Goal: Task Accomplishment & Management: Manage account settings

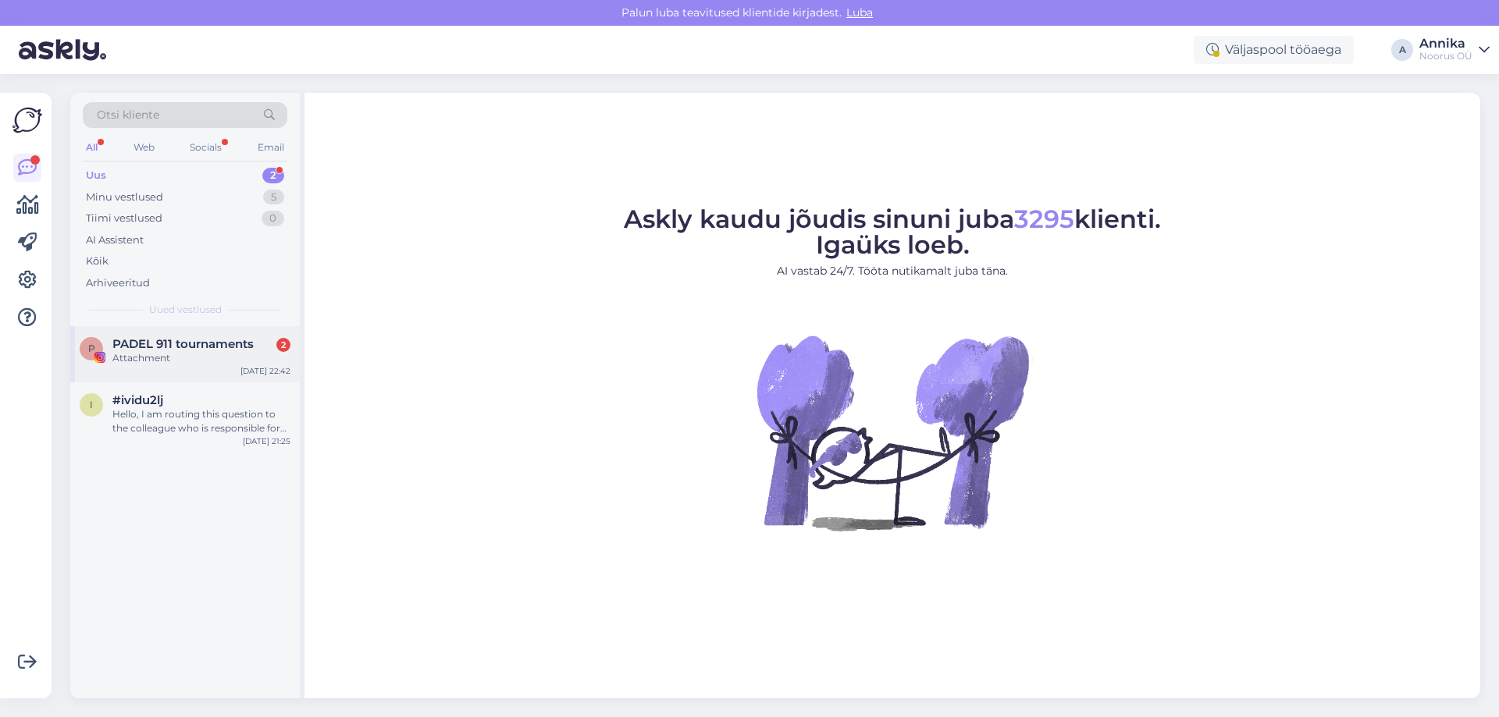
click at [232, 330] on div "P PADEL 911 tournaments 2 Attachment [DATE] 22:42" at bounding box center [185, 354] width 230 height 56
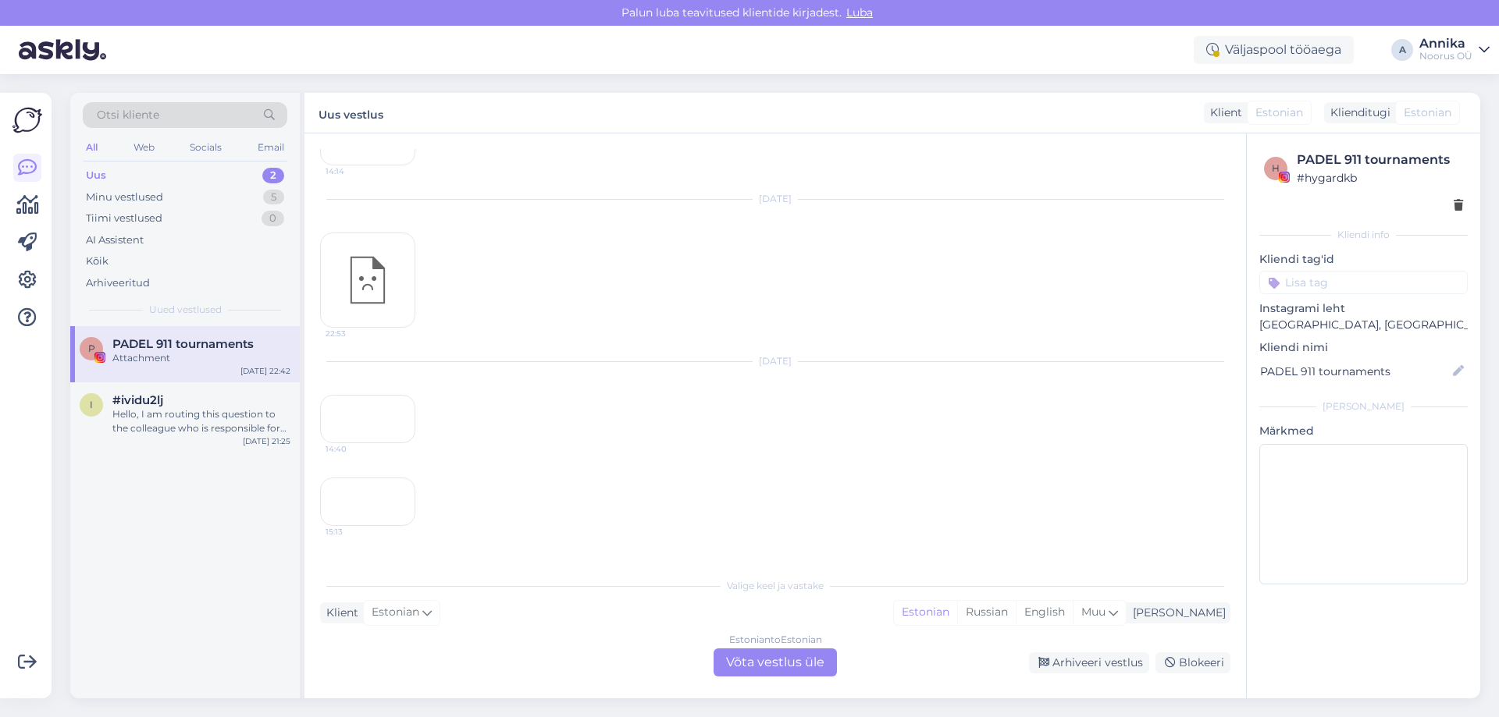
scroll to position [1117, 0]
click at [796, 657] on div "Estonian to Estonian Võta vestlus üle" at bounding box center [775, 663] width 123 height 28
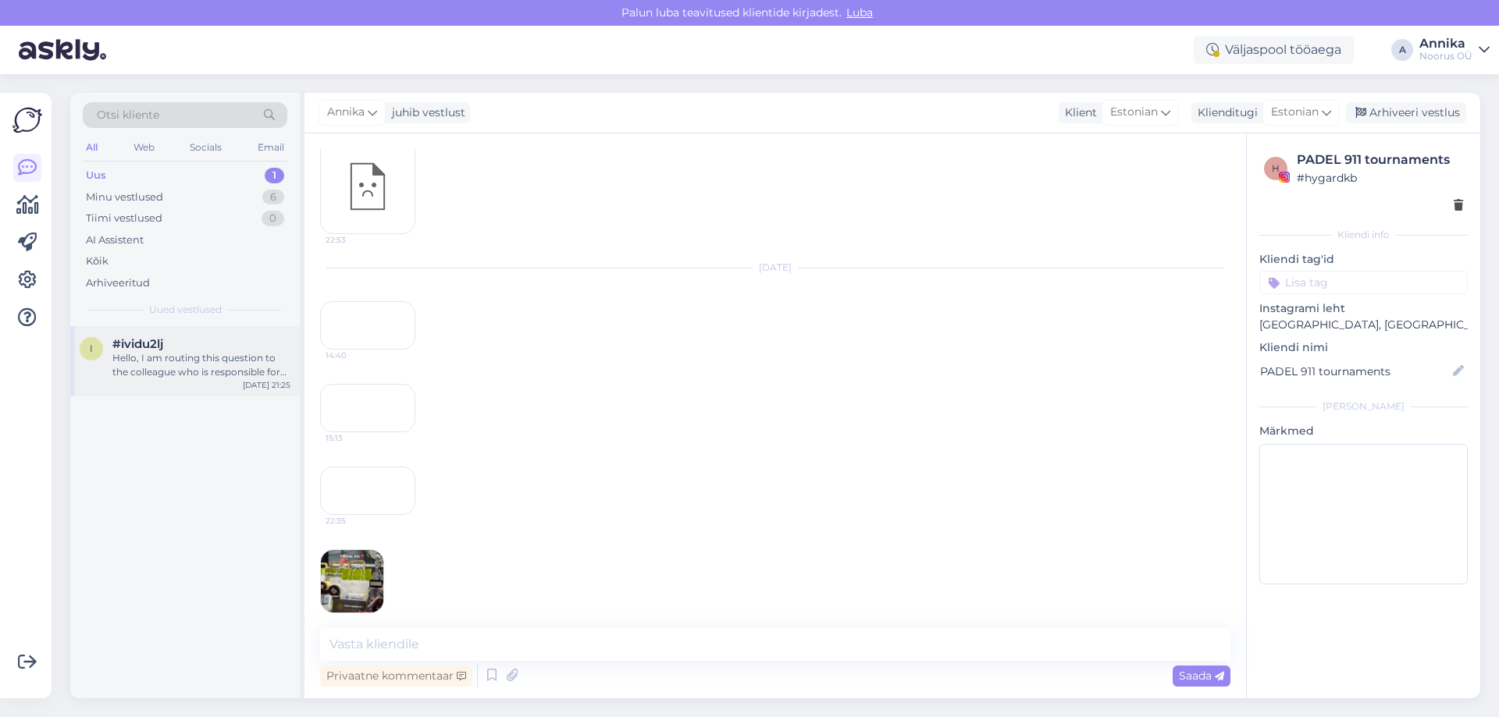
click at [210, 391] on div "i #ividu2lj Hello, I am routing this question to the colleague who is responsib…" at bounding box center [185, 361] width 230 height 70
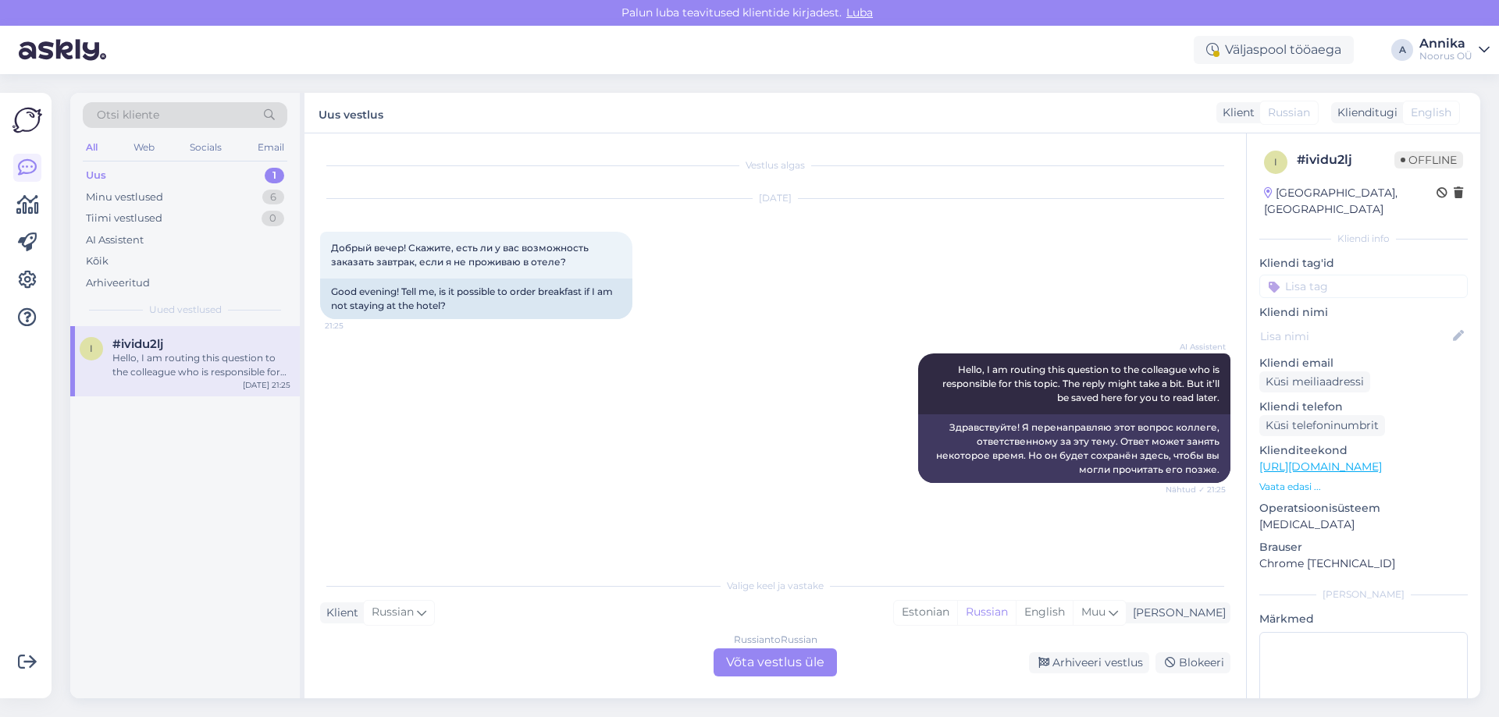
scroll to position [0, 0]
click at [1124, 667] on div "Arhiveeri vestlus" at bounding box center [1089, 663] width 120 height 21
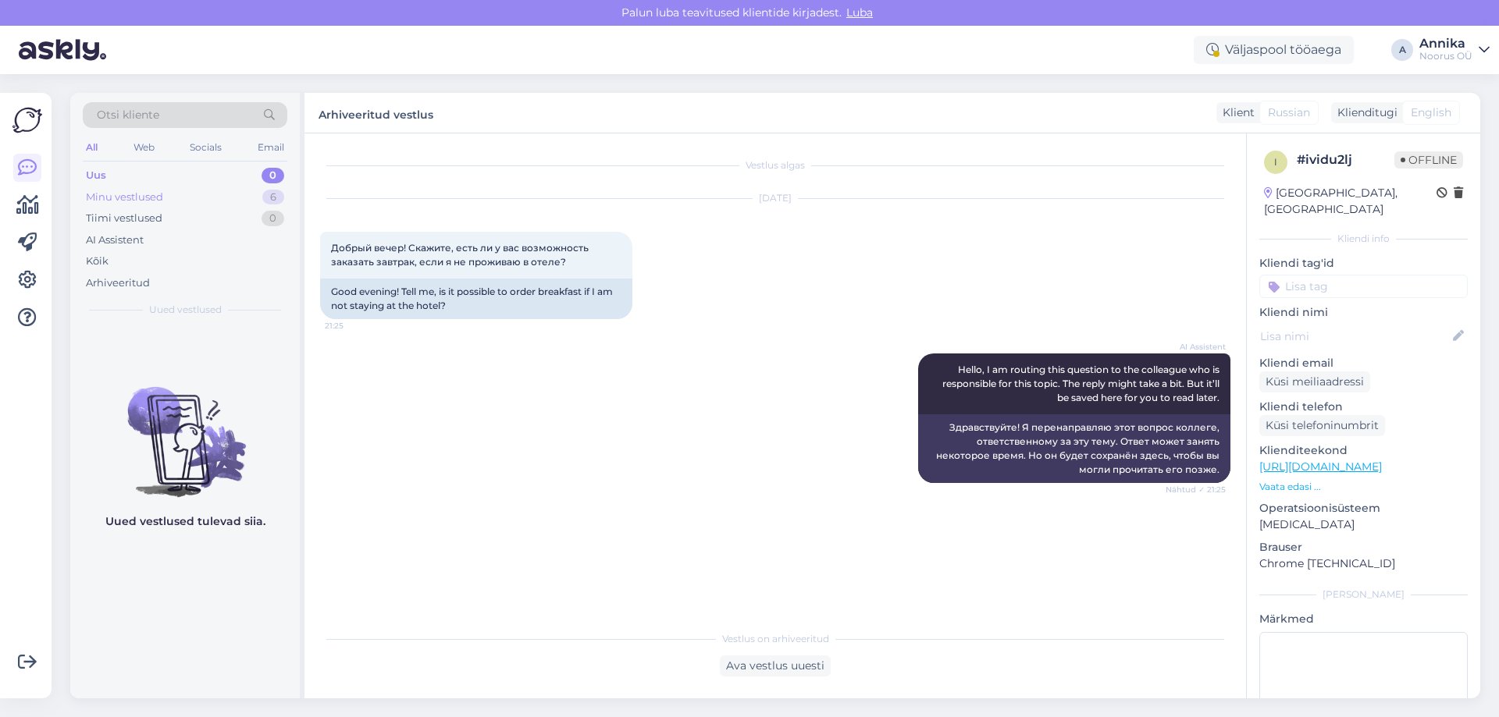
click at [243, 187] on div "Minu vestlused 6" at bounding box center [185, 198] width 205 height 22
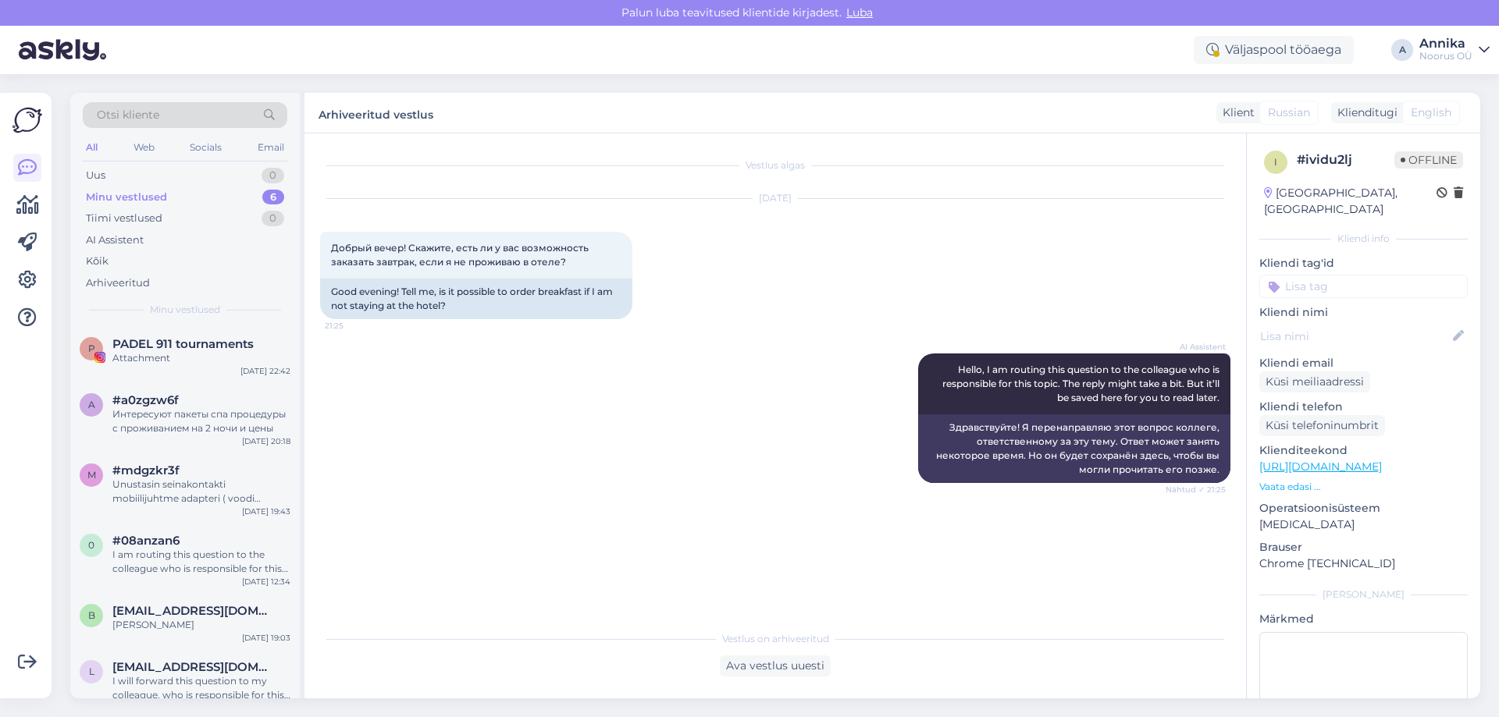
click at [235, 320] on div "Otsi kliente All Web Socials Email Uus 0 Minu vestlused 6 Tiimi vestlused 0 AI …" at bounding box center [185, 209] width 230 height 233
click at [240, 354] on div "Attachment" at bounding box center [201, 358] width 178 height 14
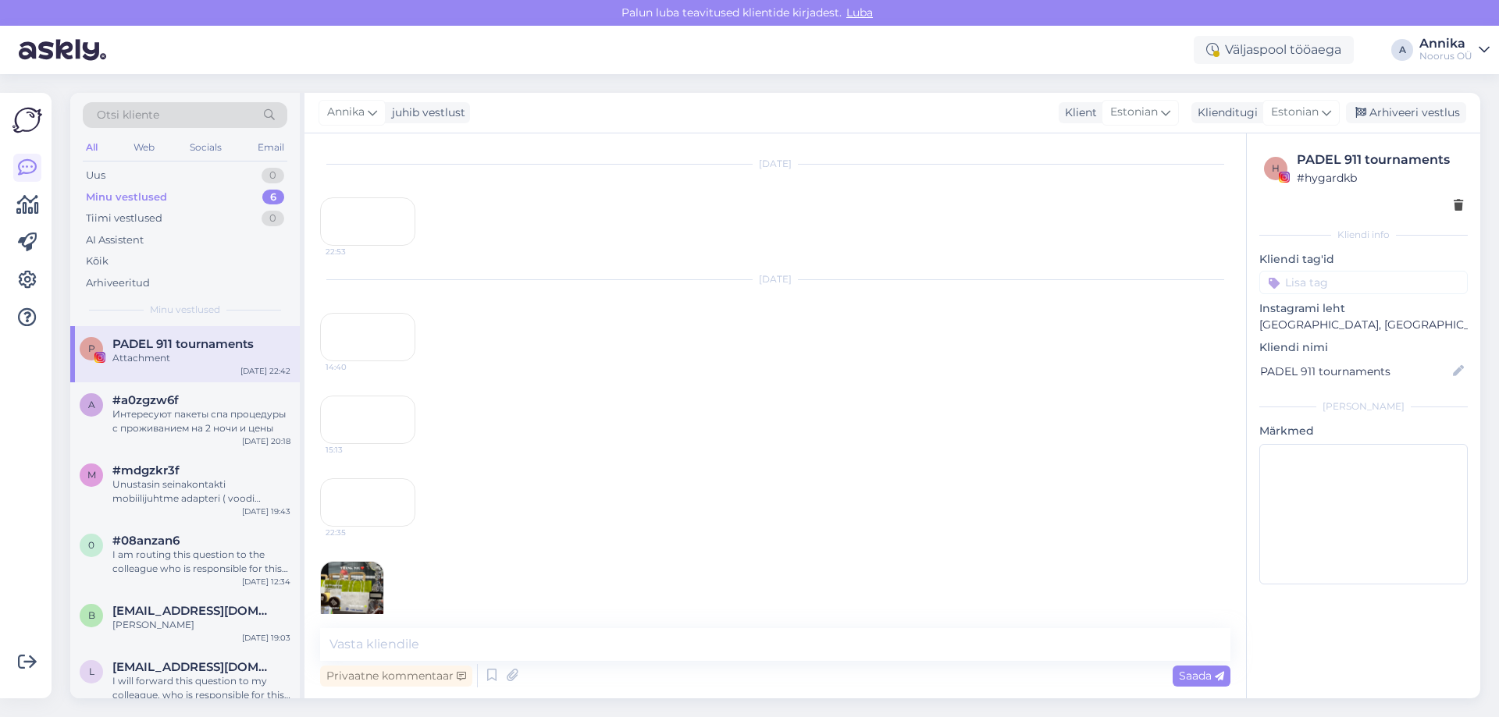
scroll to position [1059, 0]
drag, startPoint x: 1381, startPoint y: 112, endPoint x: 28, endPoint y: 322, distance: 1369.1
click at [1361, 124] on div "[PERSON_NAME] vestlust Klient [DEMOGRAPHIC_DATA] Klienditugi Estonian Arhiveeri…" at bounding box center [892, 113] width 1176 height 41
click at [244, 398] on div "#a0zgzw6f" at bounding box center [201, 400] width 178 height 14
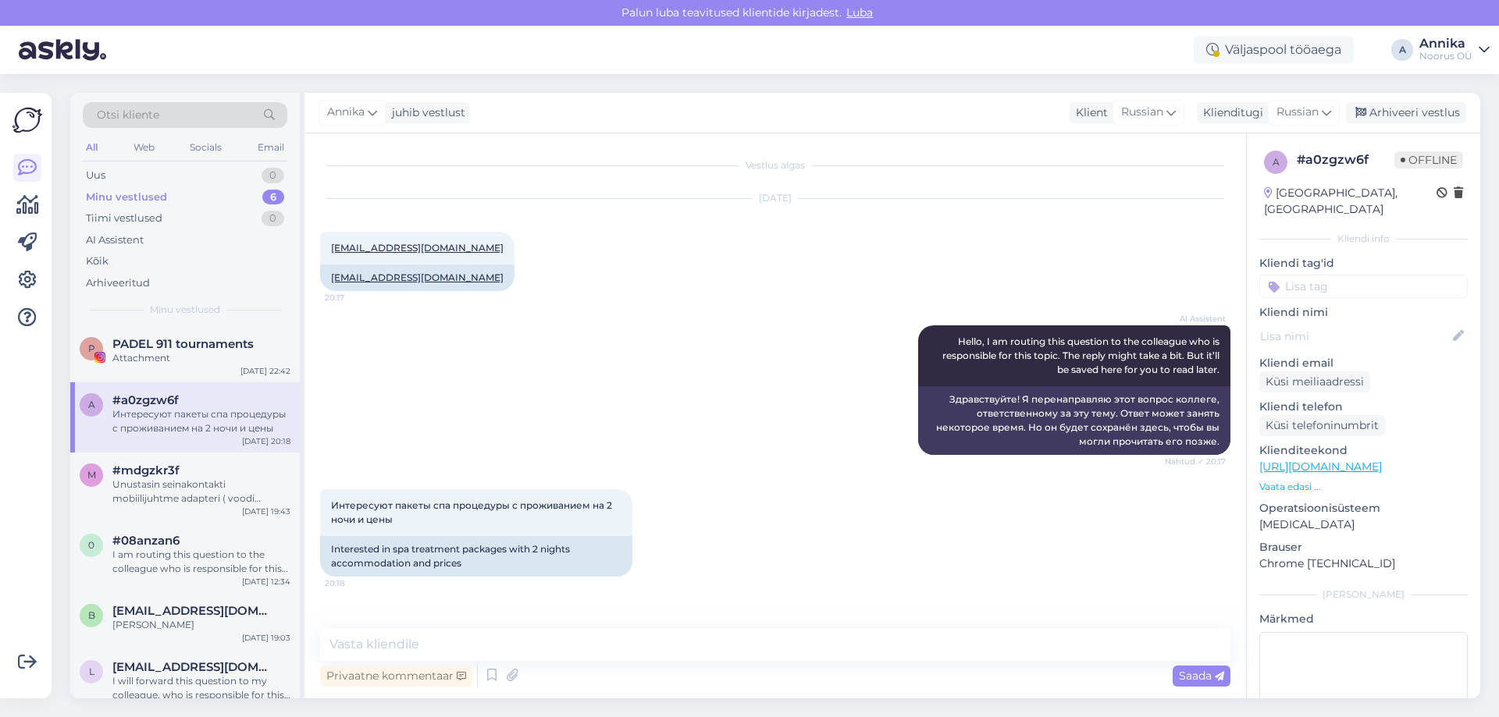
scroll to position [0, 0]
click at [1423, 105] on div "Arhiveeri vestlus" at bounding box center [1406, 112] width 120 height 21
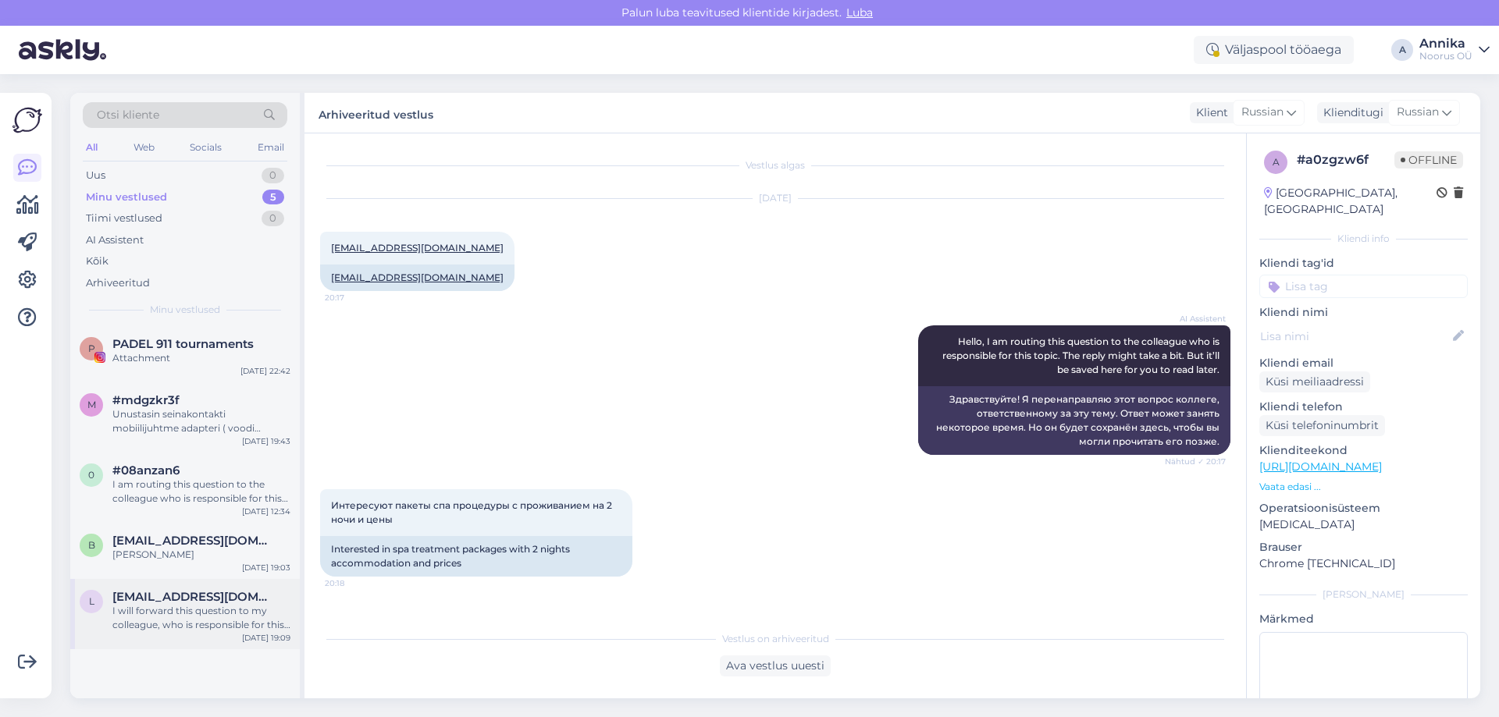
click at [149, 600] on span "[EMAIL_ADDRESS][DOMAIN_NAME]" at bounding box center [193, 597] width 162 height 14
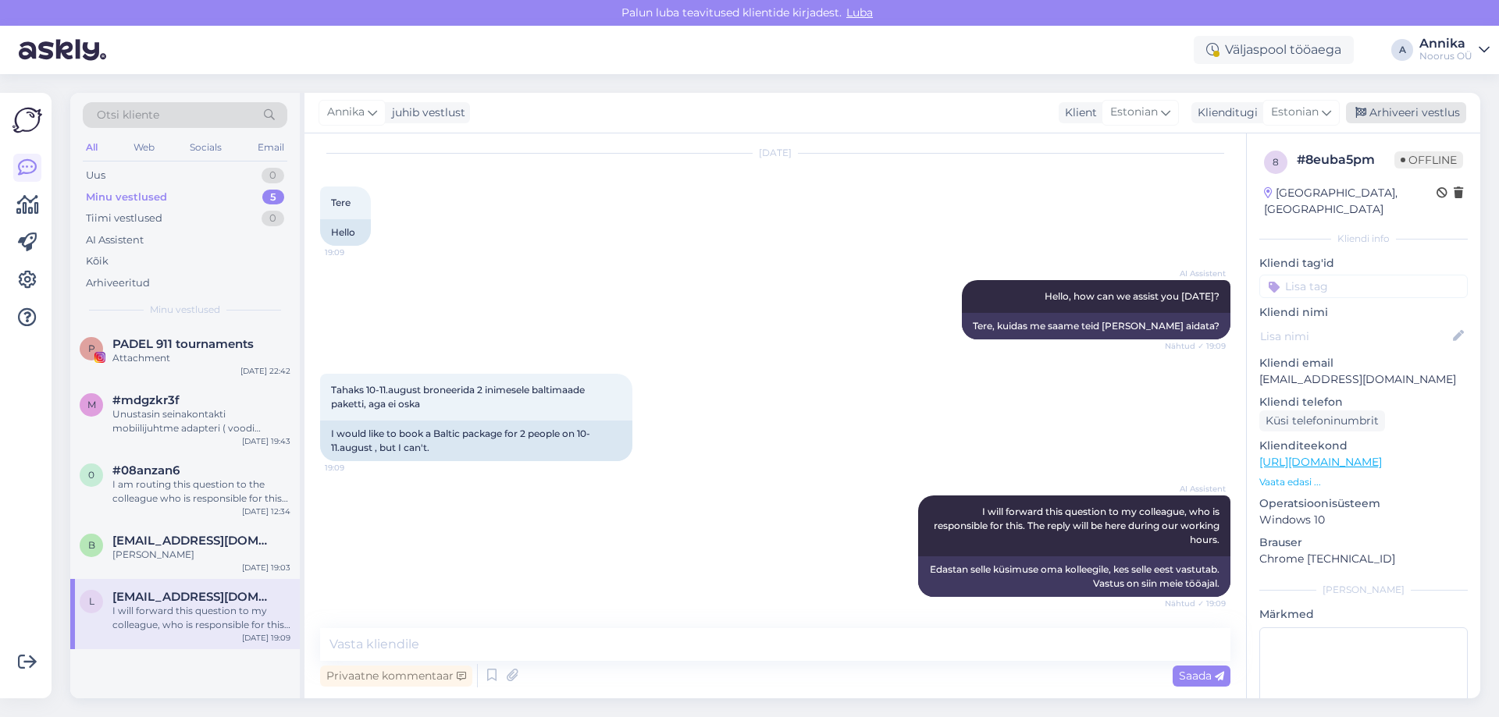
click at [1434, 115] on div "Arhiveeri vestlus" at bounding box center [1406, 112] width 120 height 21
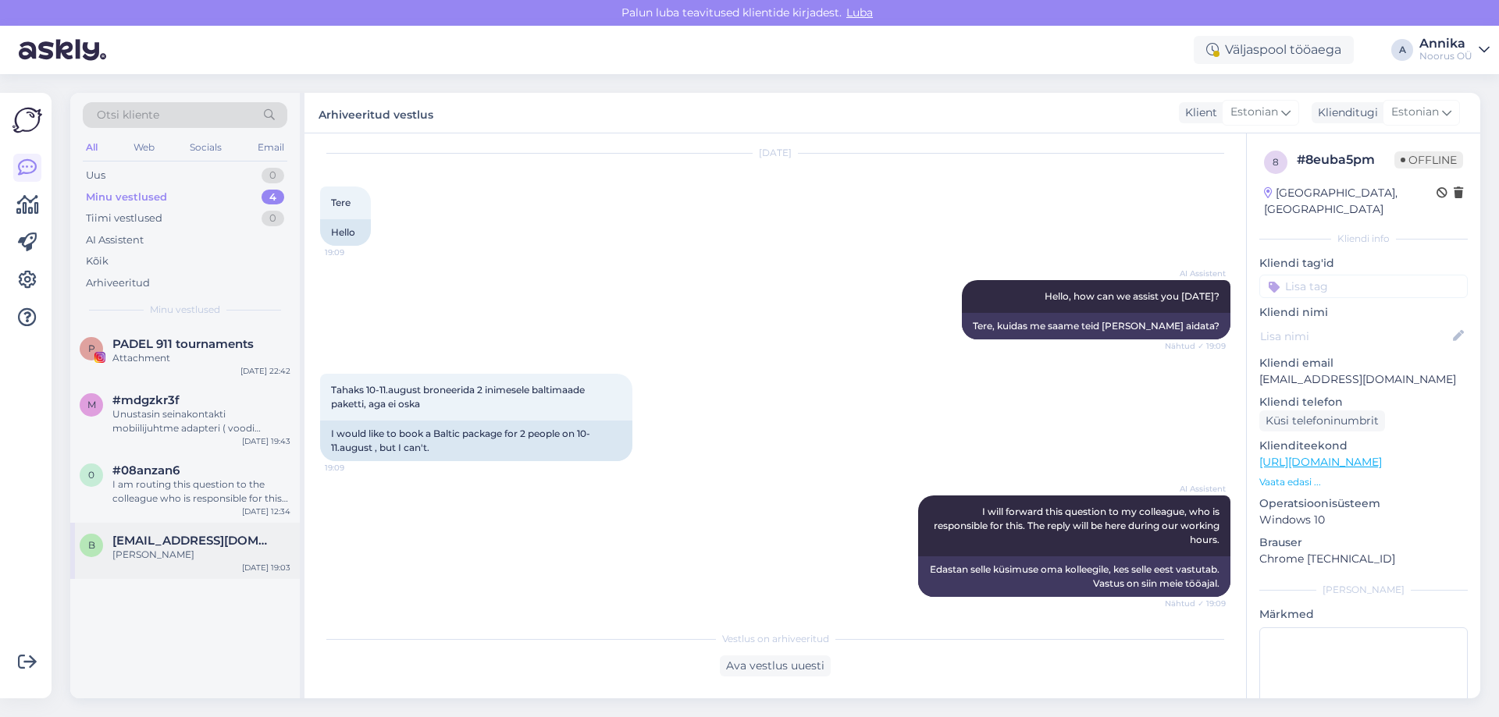
click at [190, 559] on div "[PERSON_NAME]" at bounding box center [201, 555] width 178 height 14
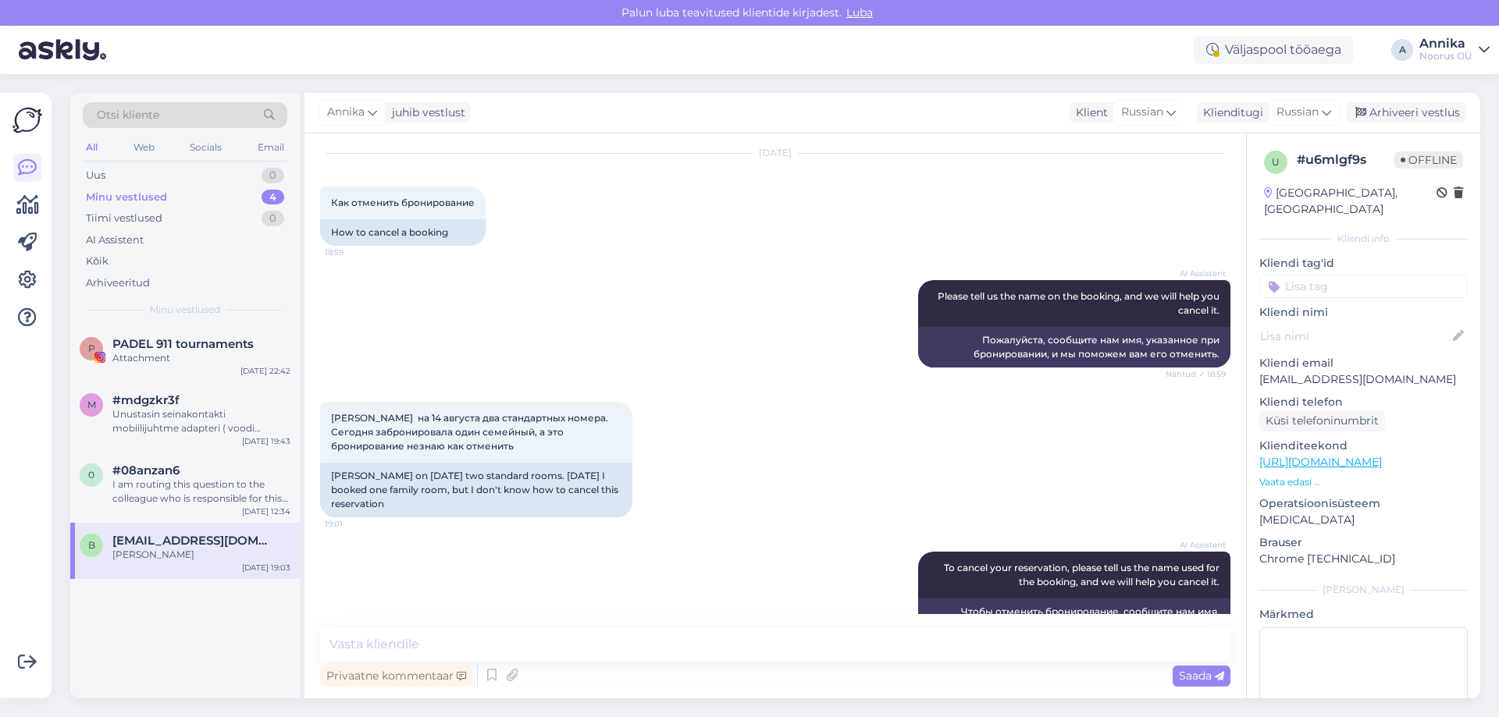
scroll to position [289, 0]
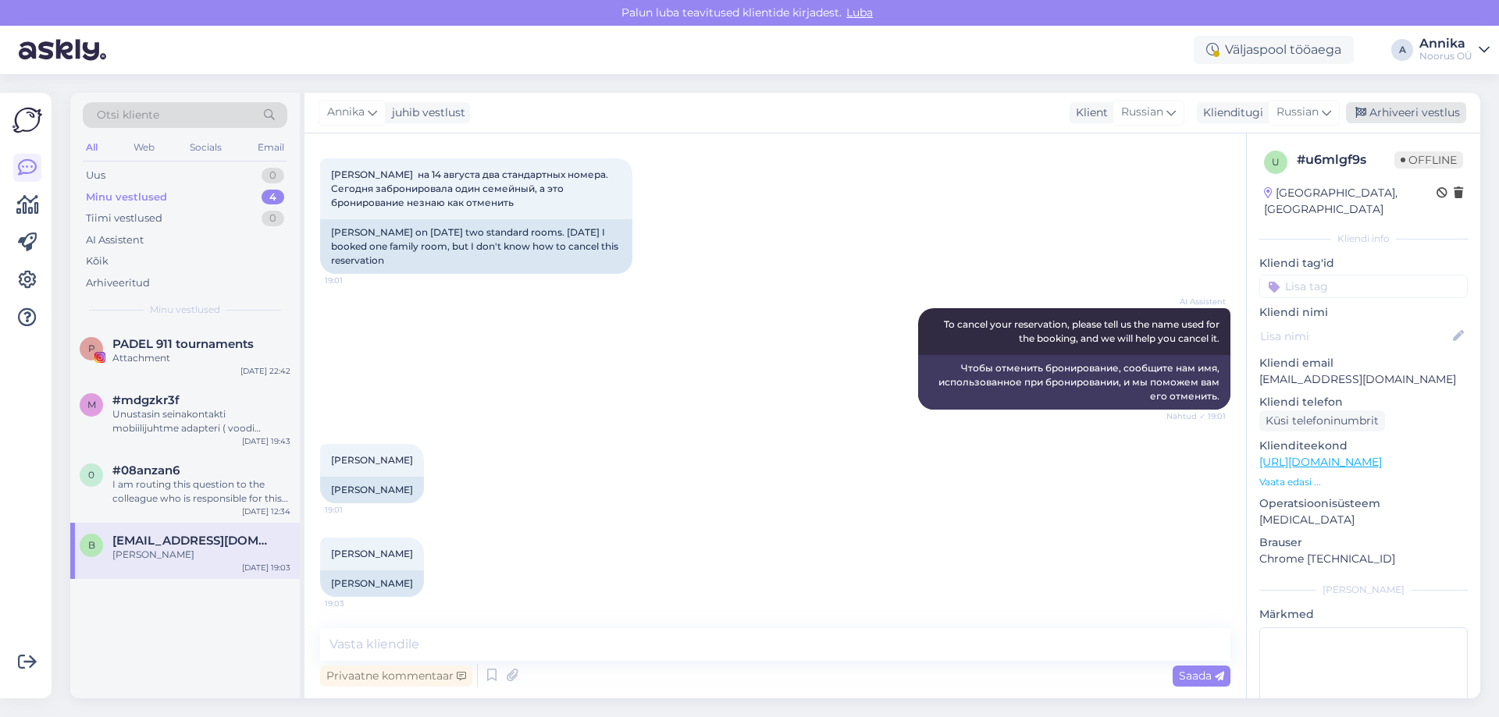
click at [1418, 111] on div "Arhiveeri vestlus" at bounding box center [1406, 112] width 120 height 21
click at [1340, 122] on div "Russian" at bounding box center [1304, 112] width 72 height 25
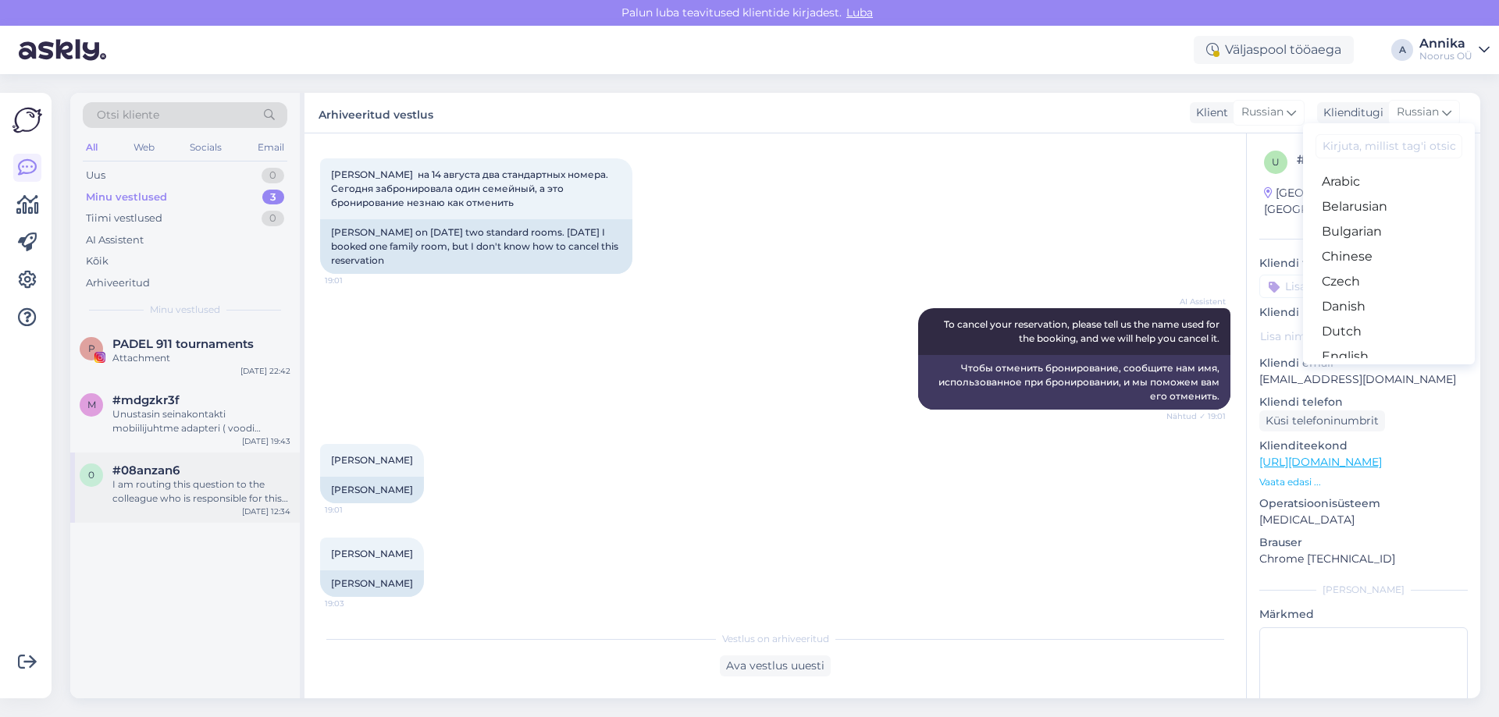
click at [212, 474] on div "#08anzan6" at bounding box center [201, 471] width 178 height 14
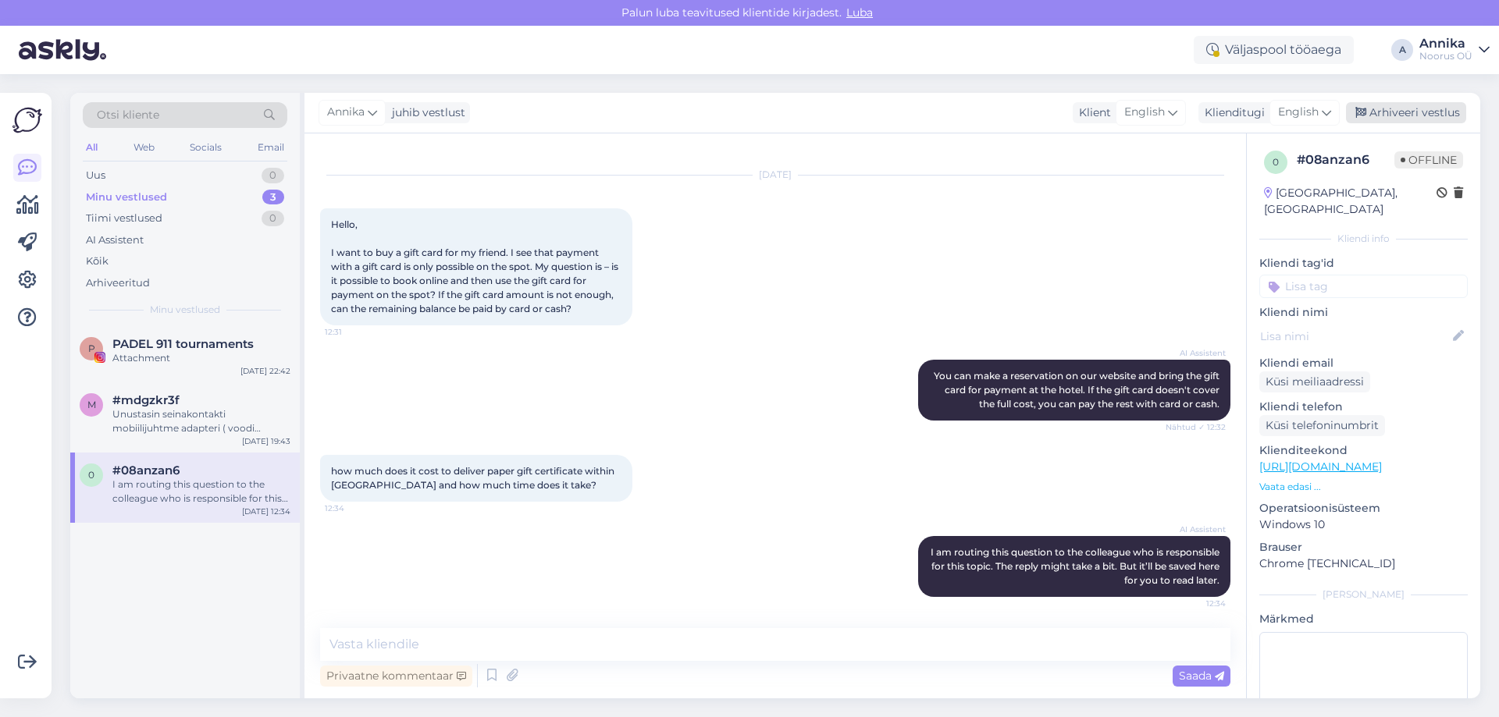
click at [1412, 112] on div "Arhiveeri vestlus" at bounding box center [1406, 112] width 120 height 21
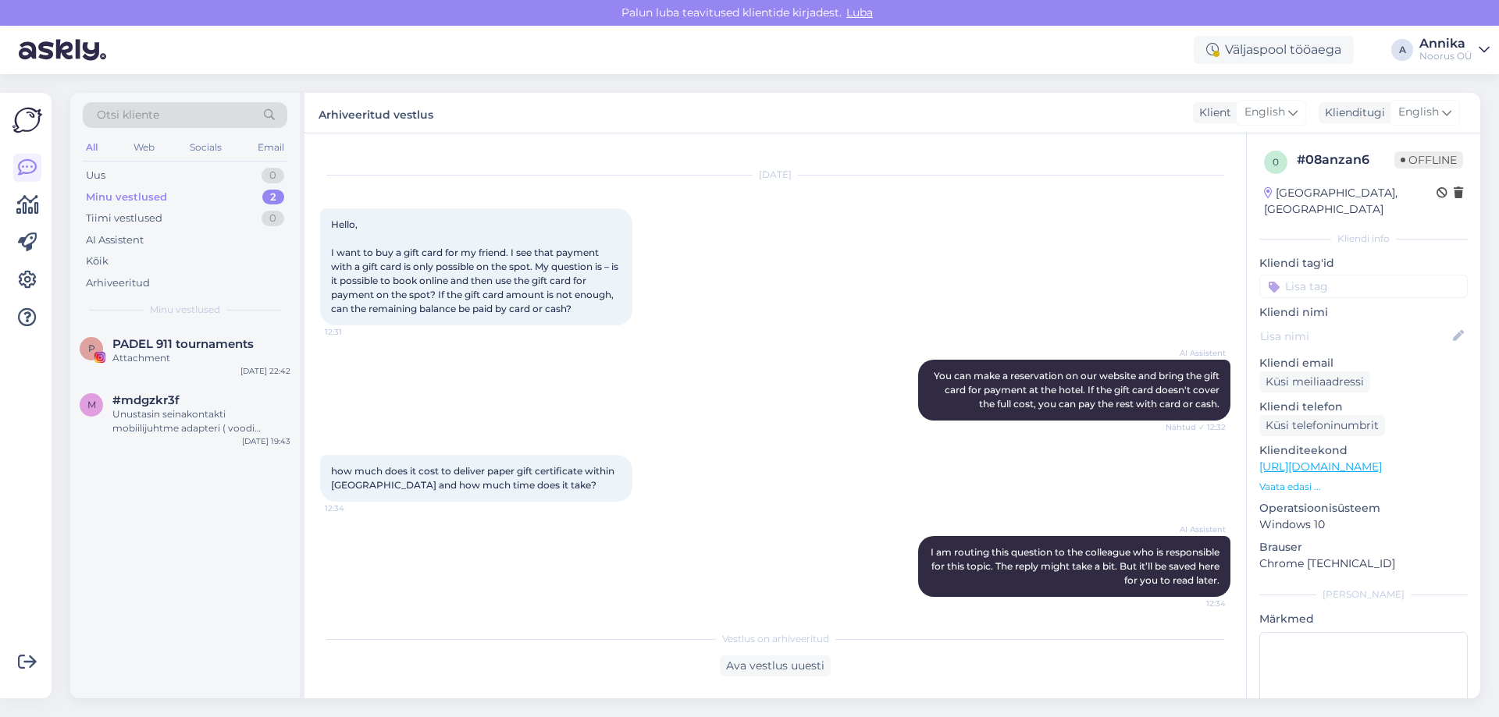
drag, startPoint x: 230, startPoint y: 425, endPoint x: 308, endPoint y: 384, distance: 88.4
click at [233, 425] on div "Unustasin seinakontakti mobiilijuhtme adapteri ( voodi kõrvale pistikupesasse).…" at bounding box center [201, 422] width 178 height 28
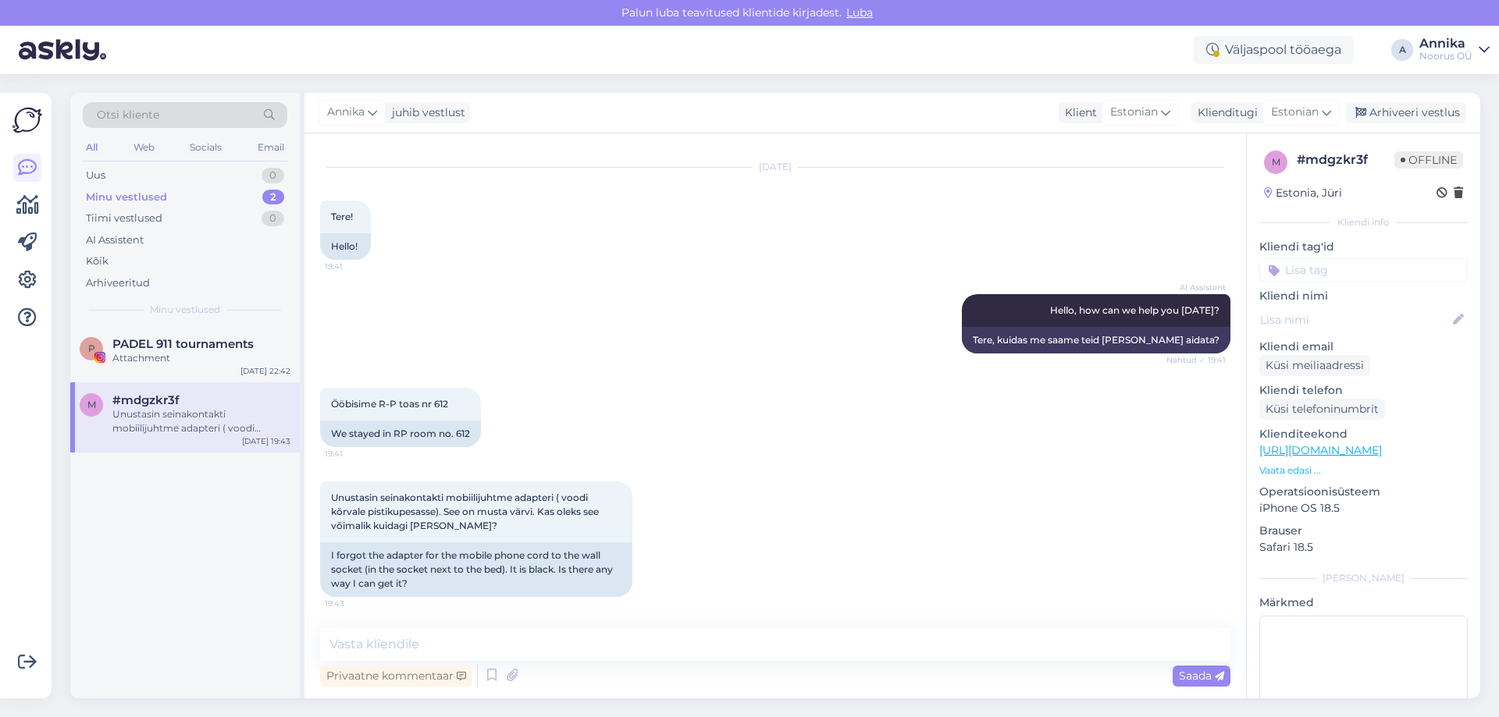
click at [1429, 99] on div "[PERSON_NAME] vestlust Klient Estonian Klienditugi Estonian Arabic Belarusian B…" at bounding box center [892, 113] width 1176 height 41
drag, startPoint x: 1422, startPoint y: 109, endPoint x: 1090, endPoint y: 200, distance: 344.7
click at [1418, 112] on div "Arhiveeri vestlus" at bounding box center [1406, 112] width 120 height 21
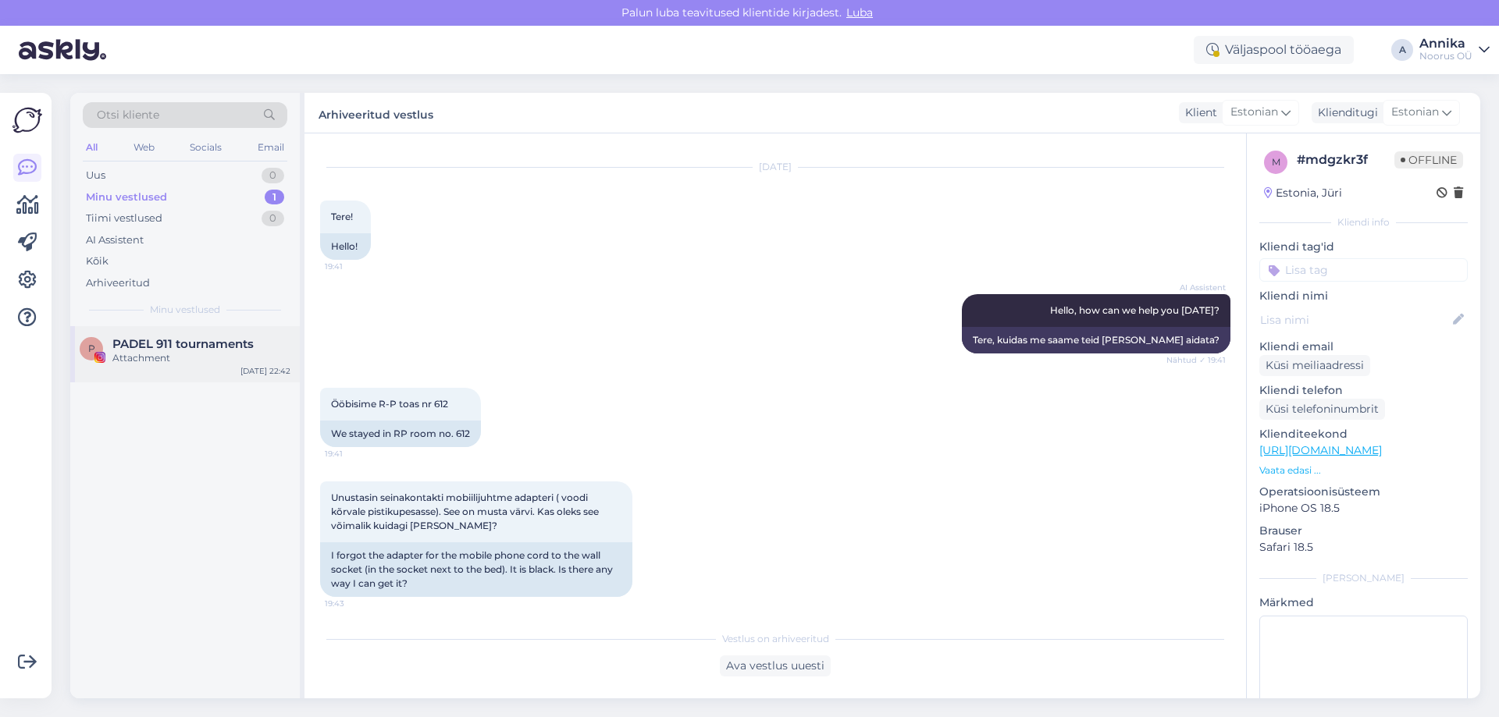
click at [142, 340] on span "PADEL 911 tournaments" at bounding box center [182, 344] width 141 height 14
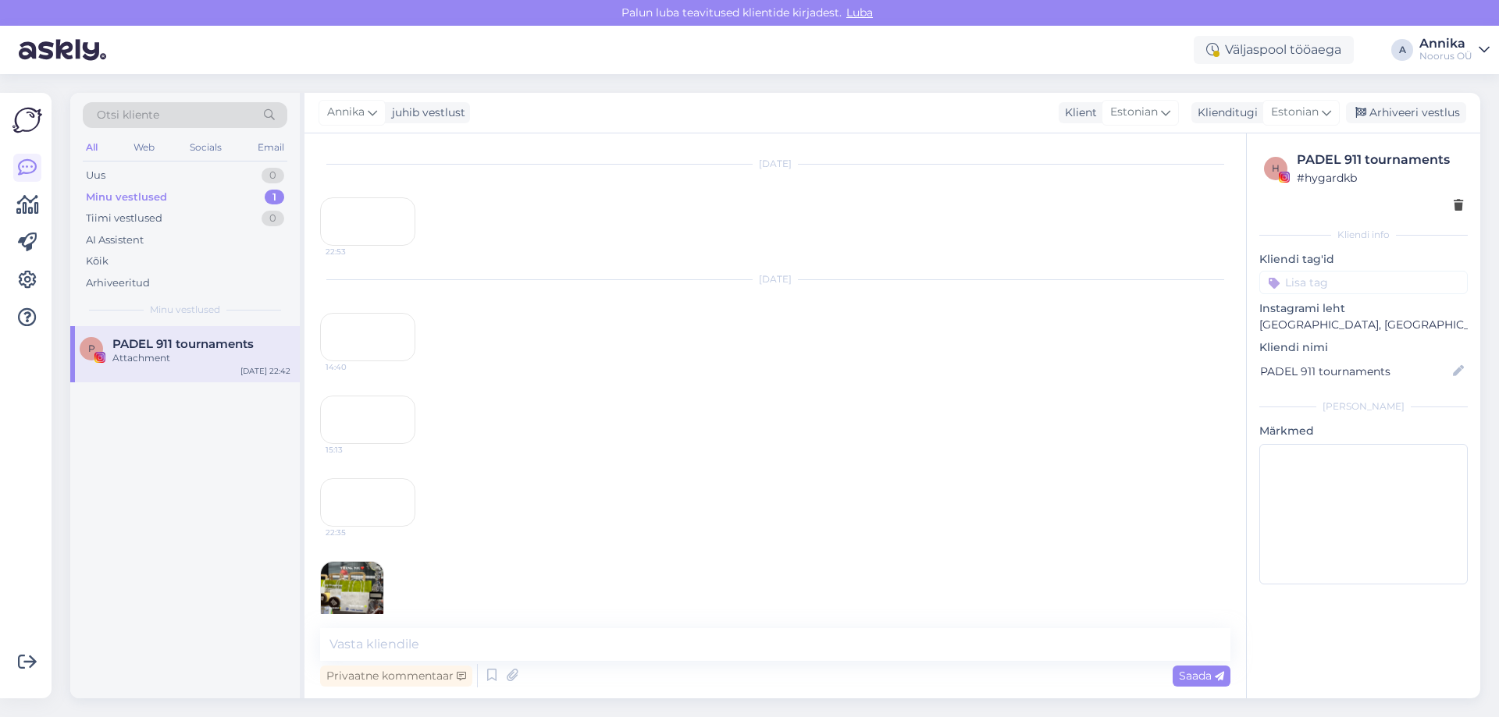
scroll to position [1059, 0]
click at [1401, 111] on div "Arhiveeri vestlus" at bounding box center [1406, 112] width 120 height 21
